Goal: Transaction & Acquisition: Download file/media

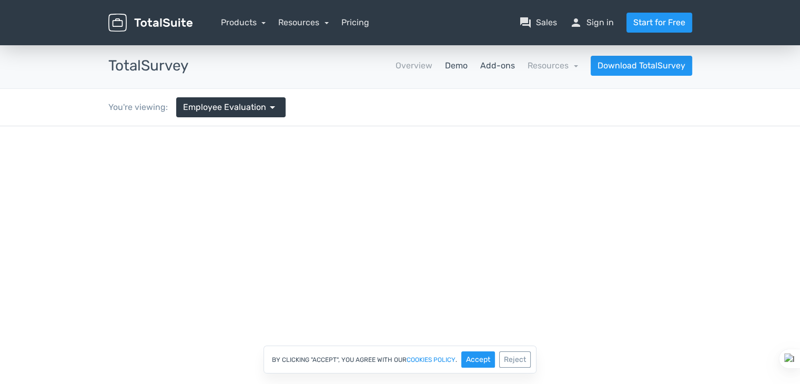
click at [491, 68] on link "Add-ons" at bounding box center [497, 65] width 35 height 13
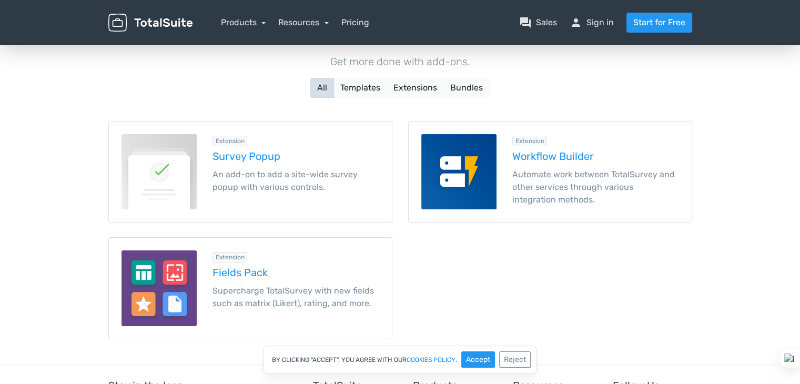
scroll to position [105, 0]
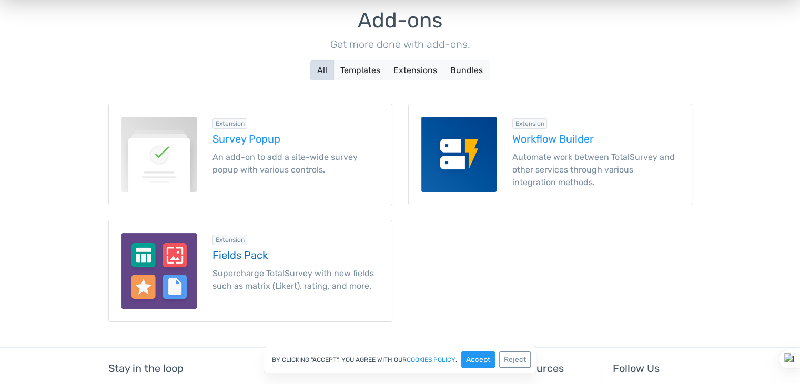
click at [227, 252] on h5 "Fields Pack" at bounding box center [295, 255] width 167 height 12
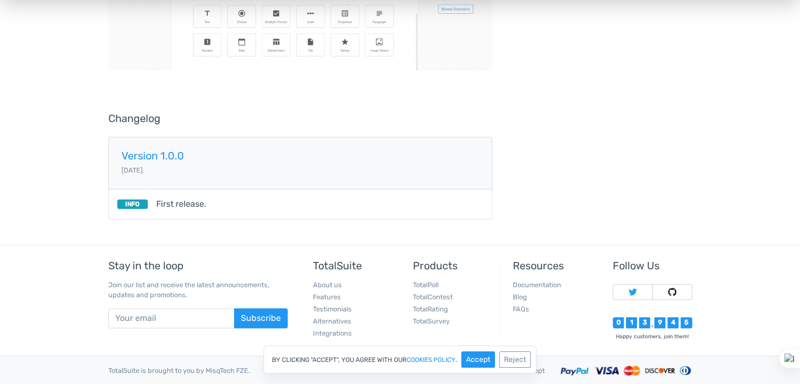
scroll to position [578, 0]
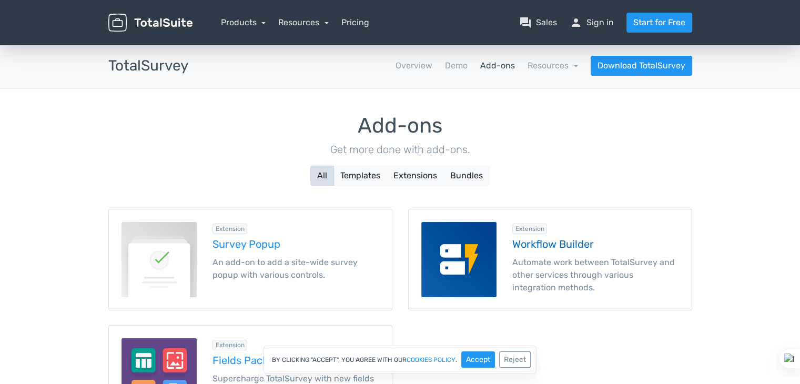
click at [557, 242] on h5 "Workflow Builder" at bounding box center [595, 244] width 167 height 12
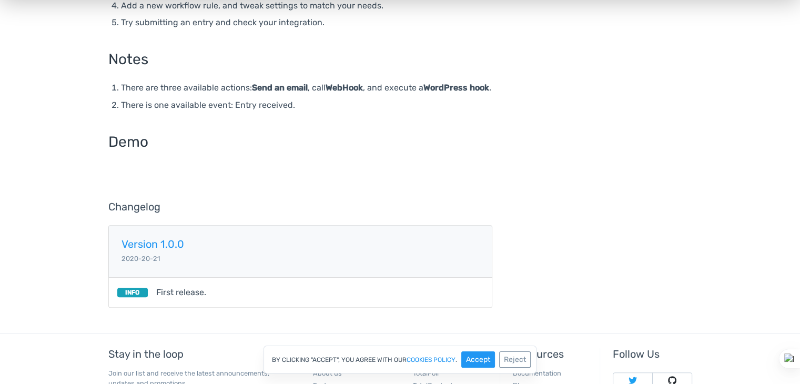
scroll to position [454, 0]
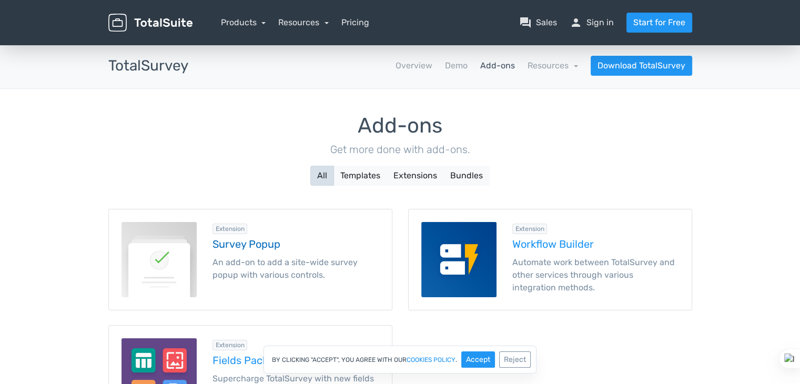
click at [246, 245] on h5 "Survey Popup" at bounding box center [295, 244] width 167 height 12
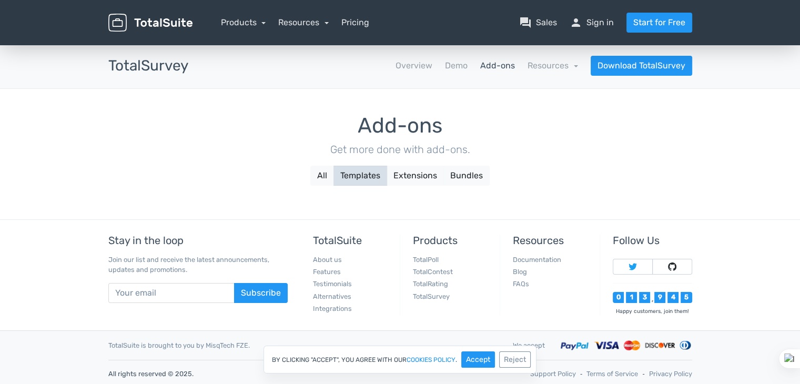
click at [169, 26] on img at bounding box center [150, 23] width 84 height 18
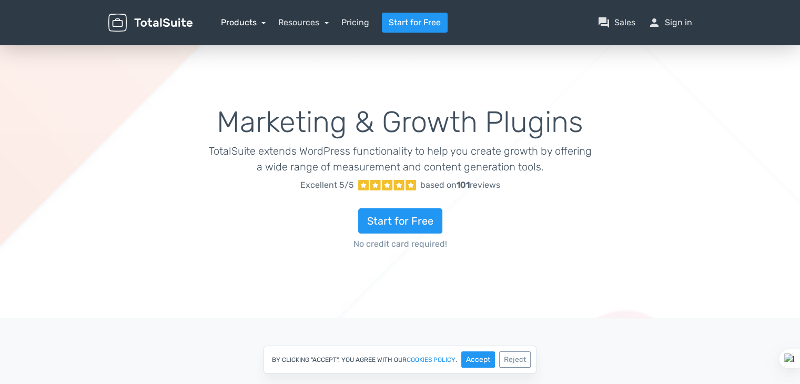
click at [258, 26] on link "Products" at bounding box center [243, 22] width 45 height 10
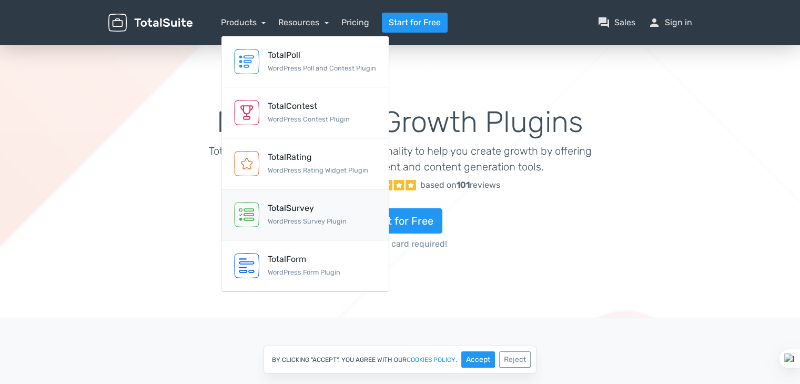
click at [297, 216] on div "TotalSurvey WordPress Survey Plugin" at bounding box center [307, 214] width 79 height 25
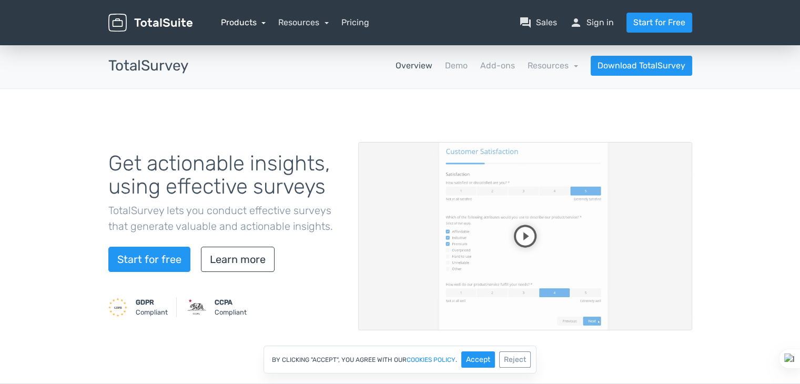
click at [244, 20] on link "Products" at bounding box center [243, 22] width 45 height 10
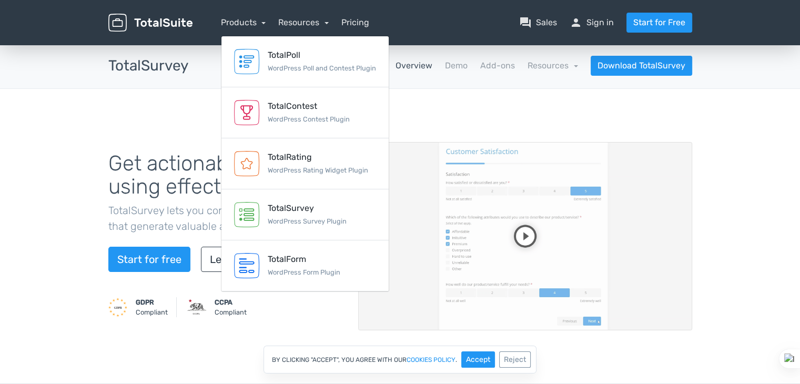
click at [134, 175] on h1 "Get actionable insights, using effective surveys" at bounding box center [225, 175] width 234 height 46
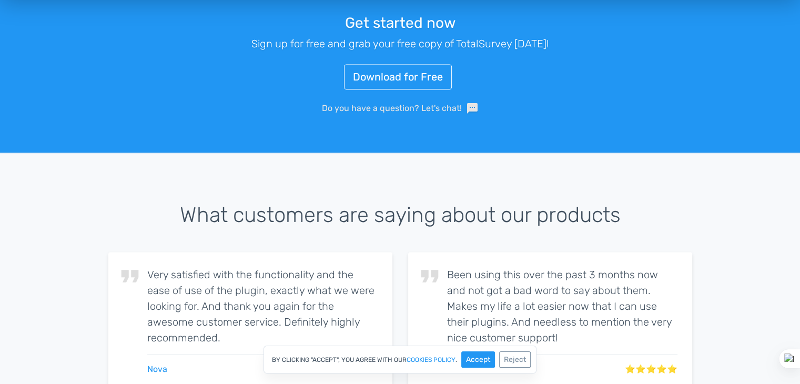
scroll to position [1420, 0]
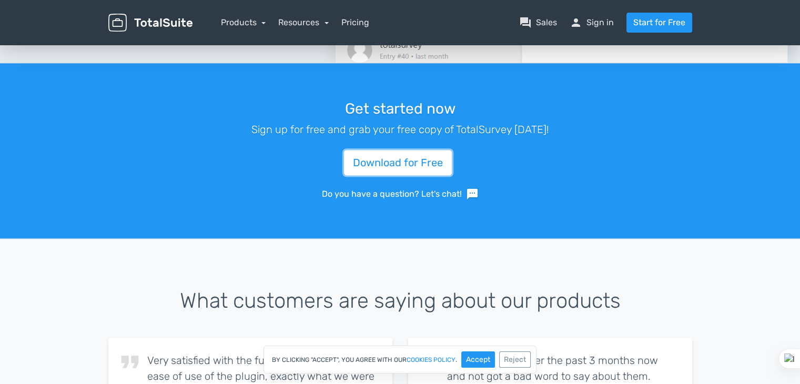
click at [394, 156] on link "Download for Free" at bounding box center [398, 162] width 108 height 25
